Goal: Transaction & Acquisition: Purchase product/service

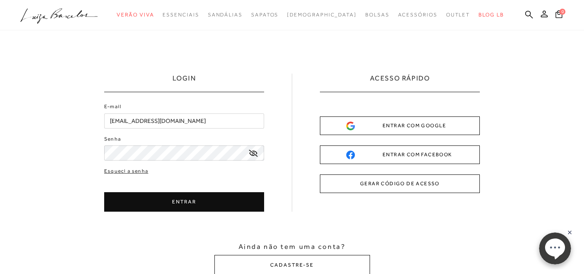
click at [186, 204] on button "ENTRAR" at bounding box center [184, 201] width 160 height 19
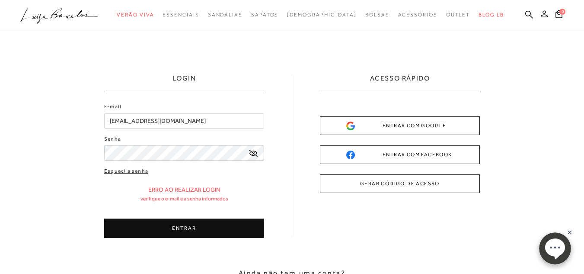
click at [151, 225] on button "ENTRAR" at bounding box center [184, 227] width 160 height 19
click at [191, 230] on button "ENTRAR" at bounding box center [184, 227] width 160 height 19
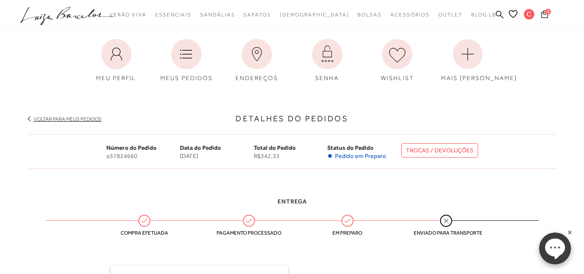
click at [547, 14] on span "1" at bounding box center [548, 12] width 6 height 6
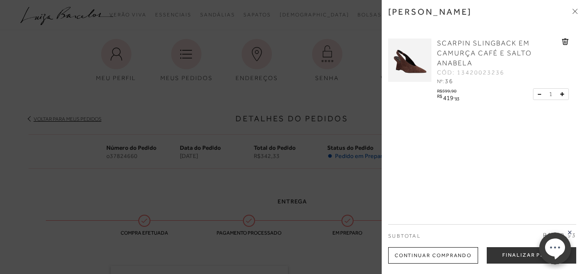
click at [577, 13] on icon at bounding box center [576, 12] width 3 height 3
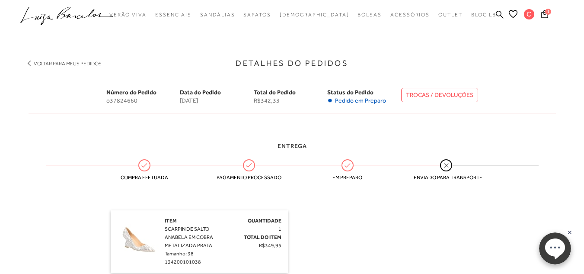
scroll to position [58, 0]
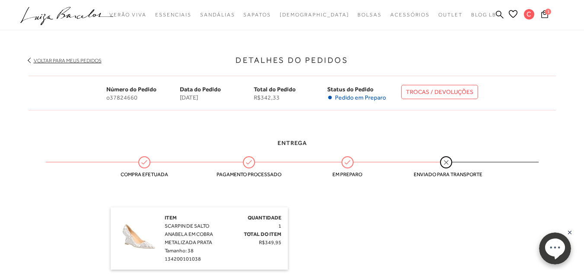
click at [427, 92] on link "TROCAS / DEVOLUÇÕES" at bounding box center [439, 92] width 77 height 14
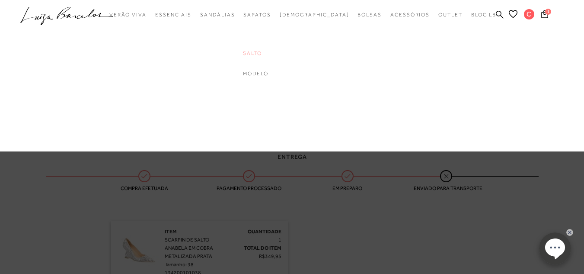
click at [273, 54] on link "Salto" at bounding box center [277, 53] width 69 height 7
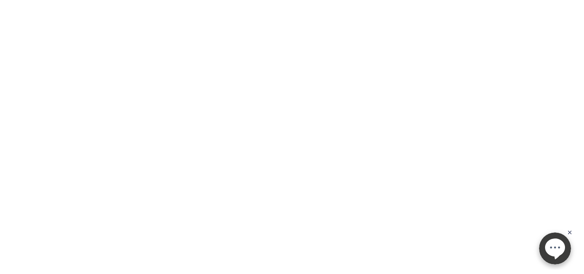
scroll to position [80, 0]
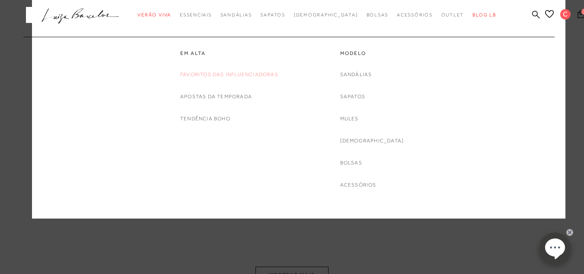
click at [216, 76] on link "Favoritos das Influenciadoras" at bounding box center [229, 74] width 98 height 9
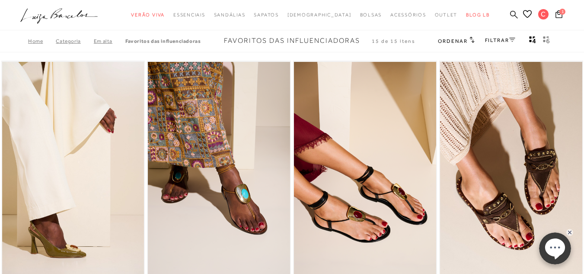
click at [510, 15] on icon at bounding box center [514, 14] width 8 height 8
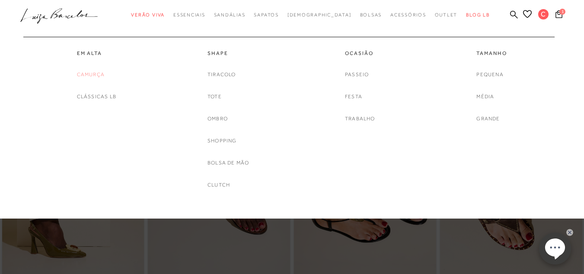
click at [90, 74] on link "Camurça" at bounding box center [91, 74] width 28 height 9
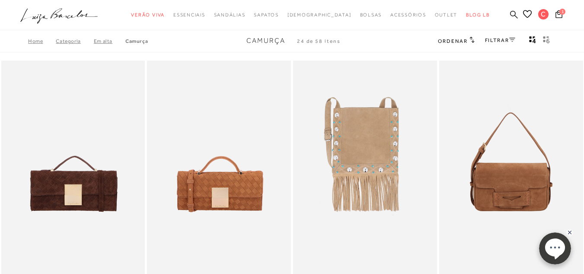
click at [510, 13] on icon at bounding box center [514, 14] width 8 height 8
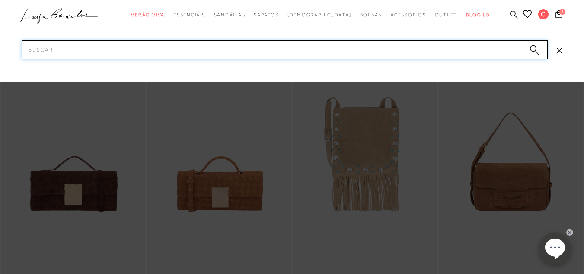
click at [385, 50] on input "Pesquisar" at bounding box center [285, 49] width 526 height 19
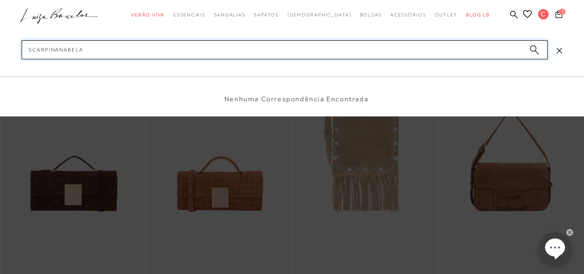
type input "scarpin anabela"
